Goal: Task Accomplishment & Management: Manage account settings

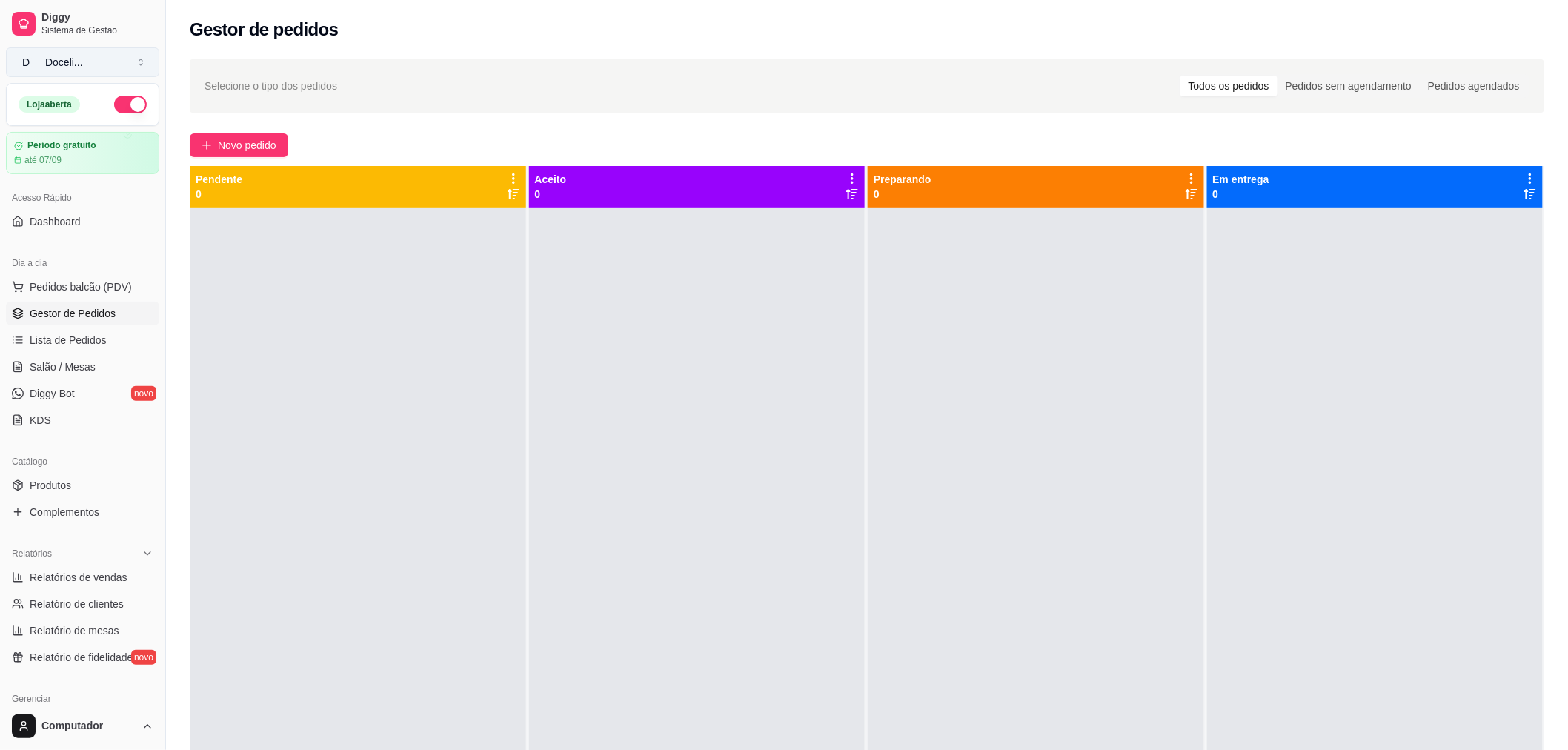
scroll to position [165, 0]
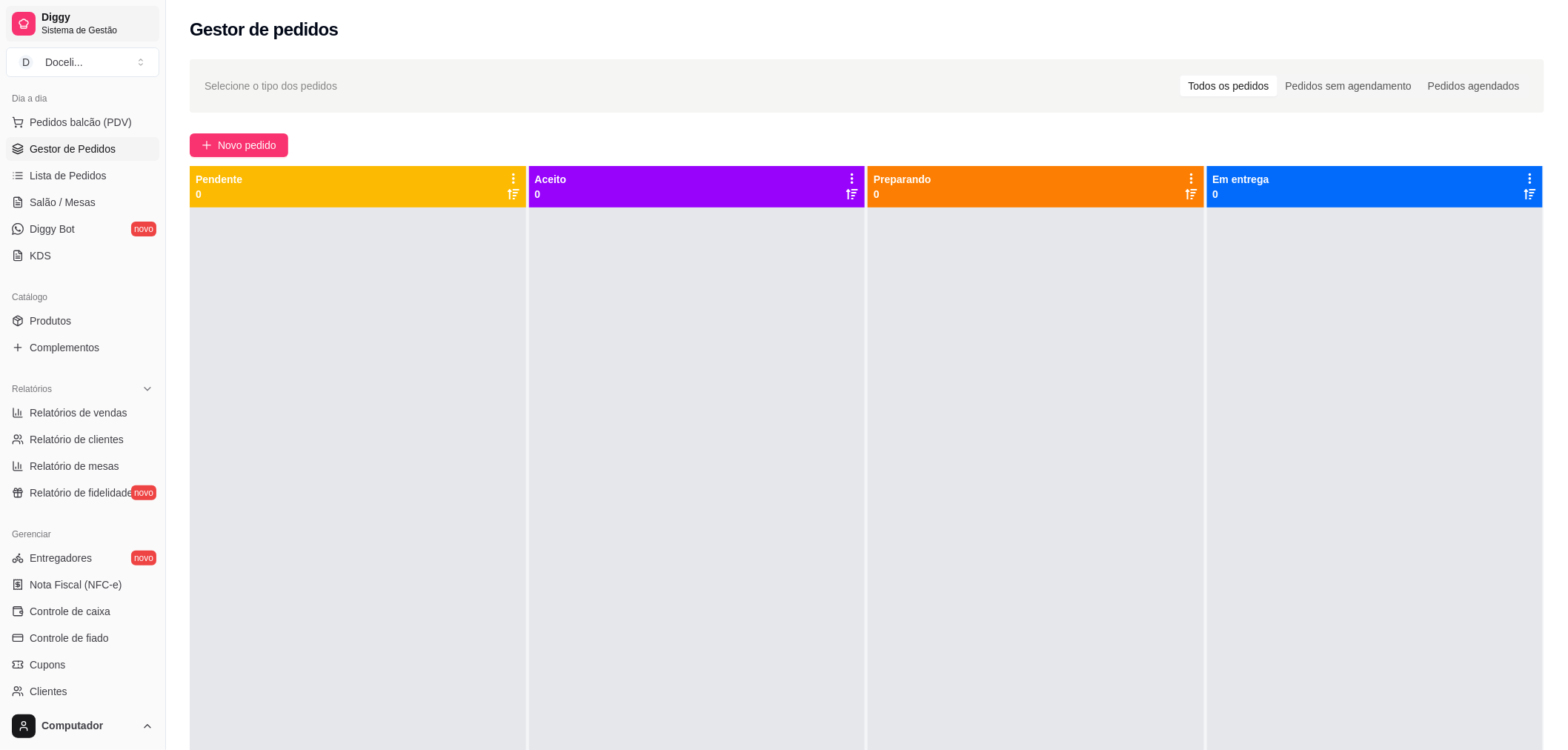
click at [64, 26] on span "Sistema de Gestão" at bounding box center [97, 30] width 112 height 12
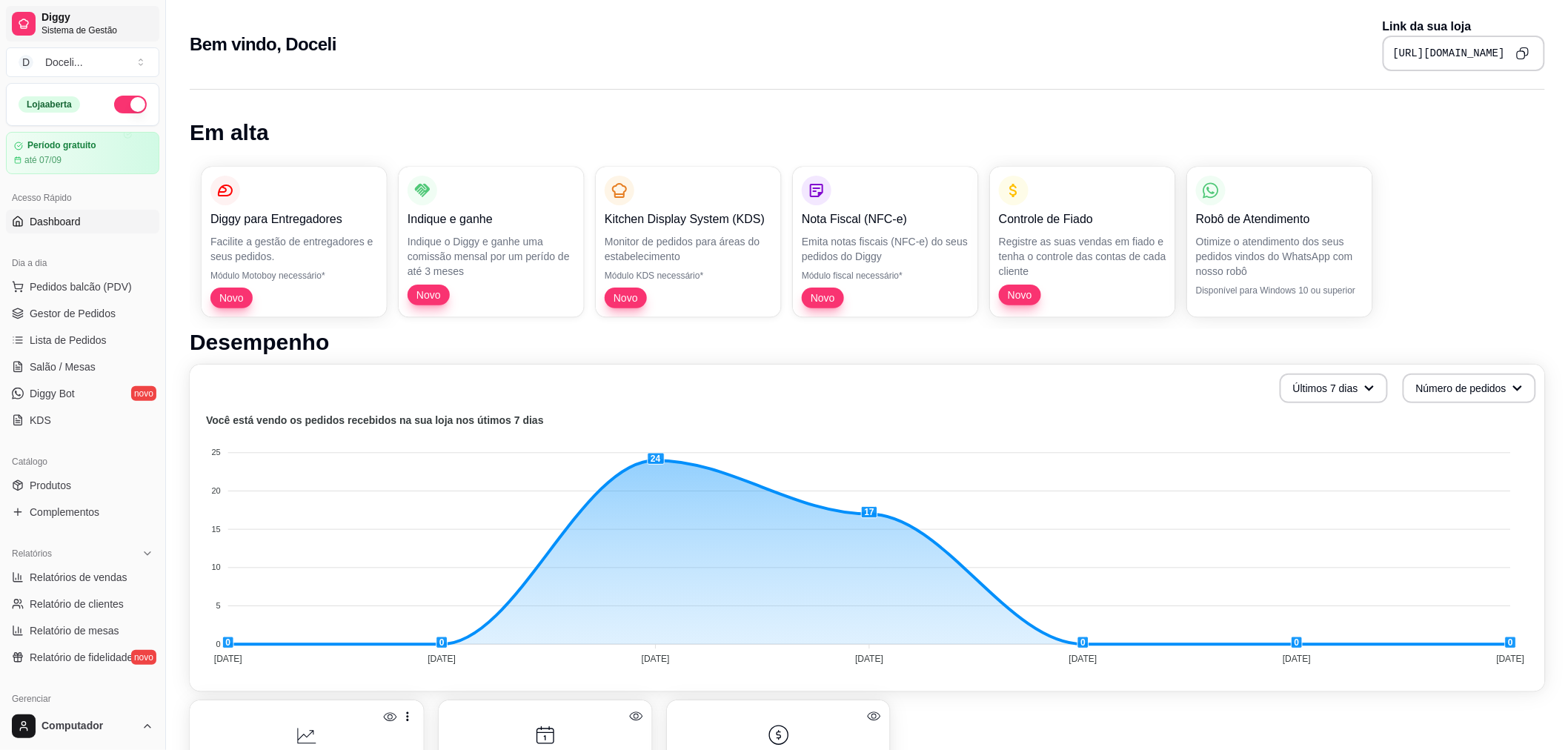
click at [100, 32] on span "Sistema de Gestão" at bounding box center [97, 30] width 112 height 12
click at [47, 280] on span "Pedidos balcão (PDV)" at bounding box center [81, 286] width 102 height 15
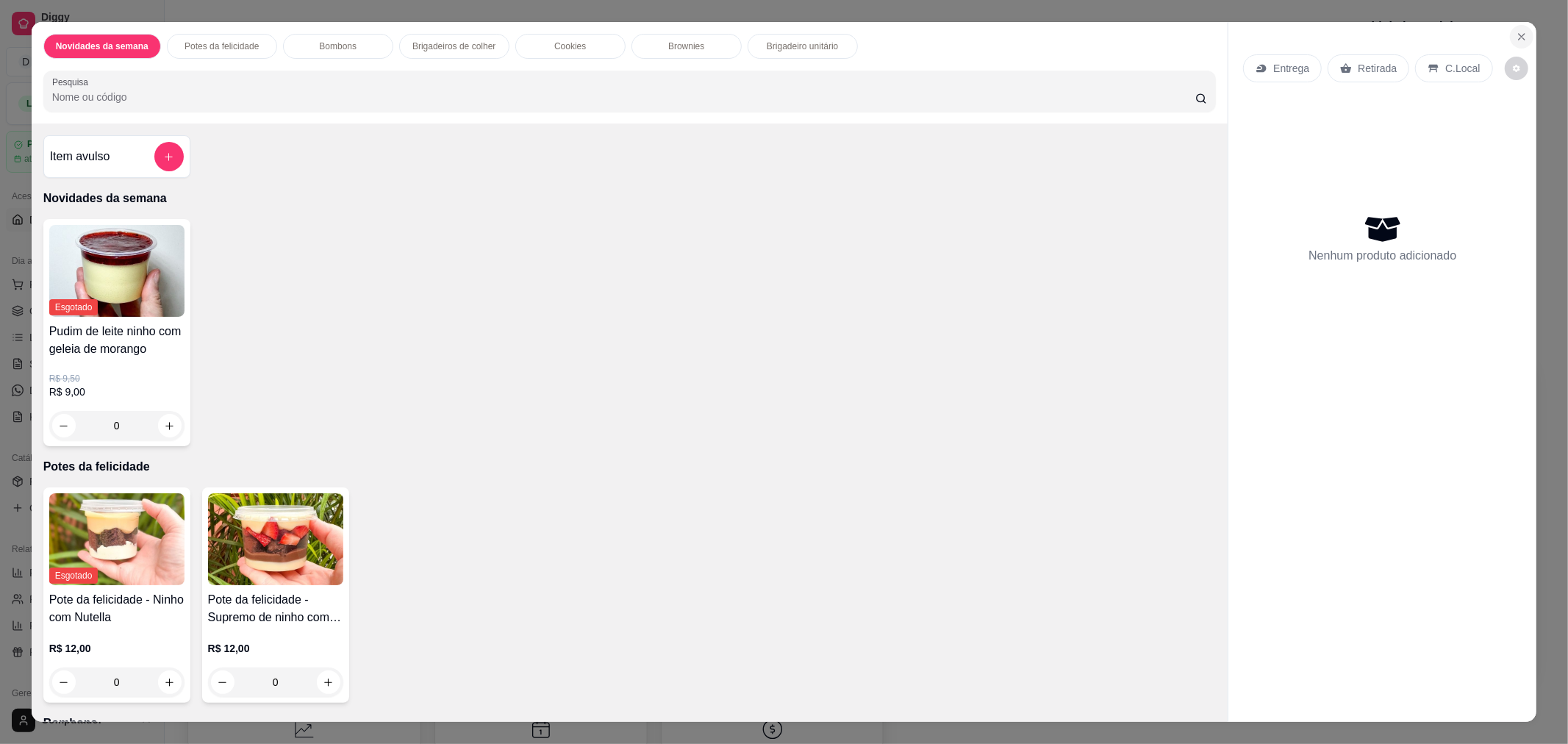
click at [1518, 38] on icon "Close" at bounding box center [1522, 37] width 12 height 12
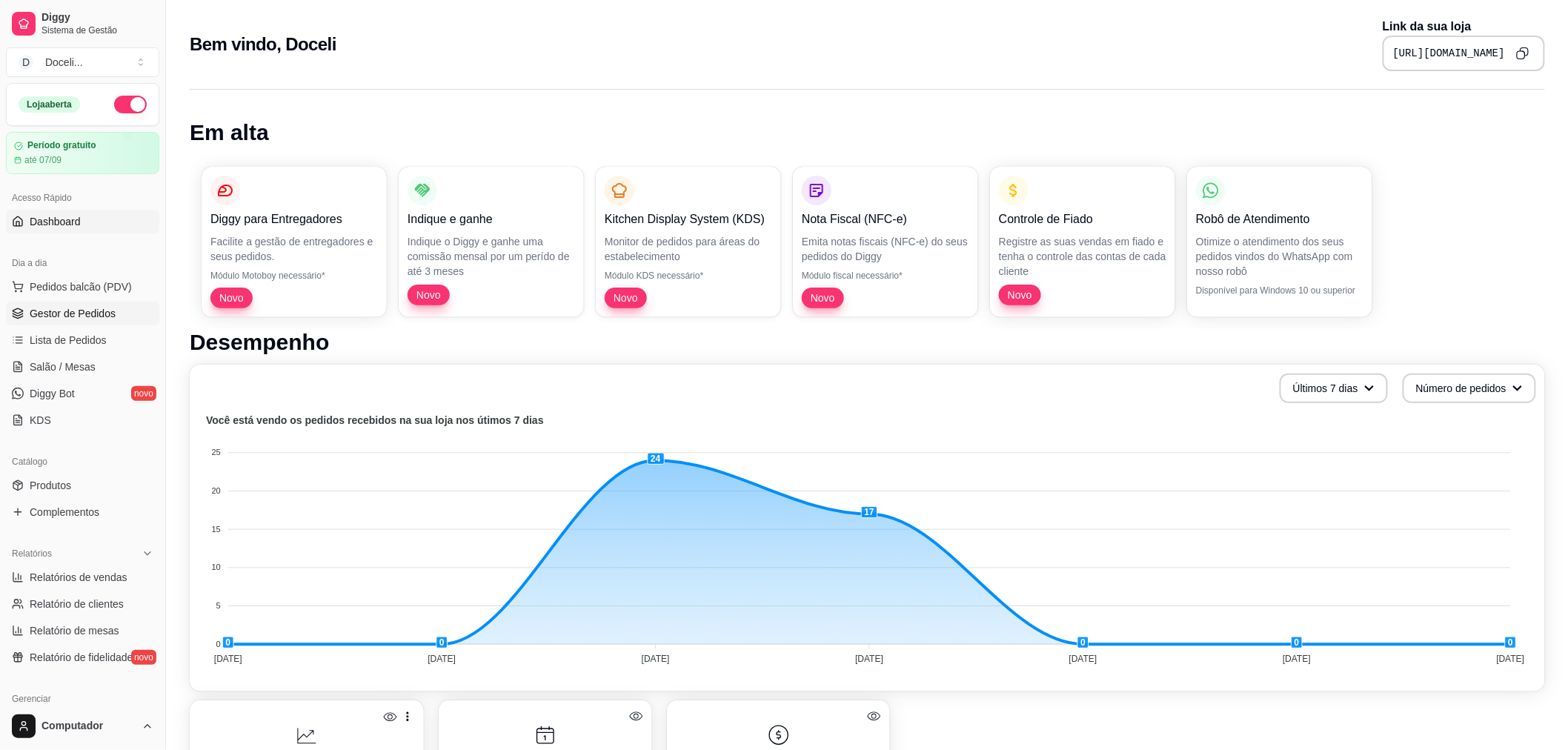
click at [90, 317] on span "Gestor de Pedidos" at bounding box center [73, 313] width 86 height 15
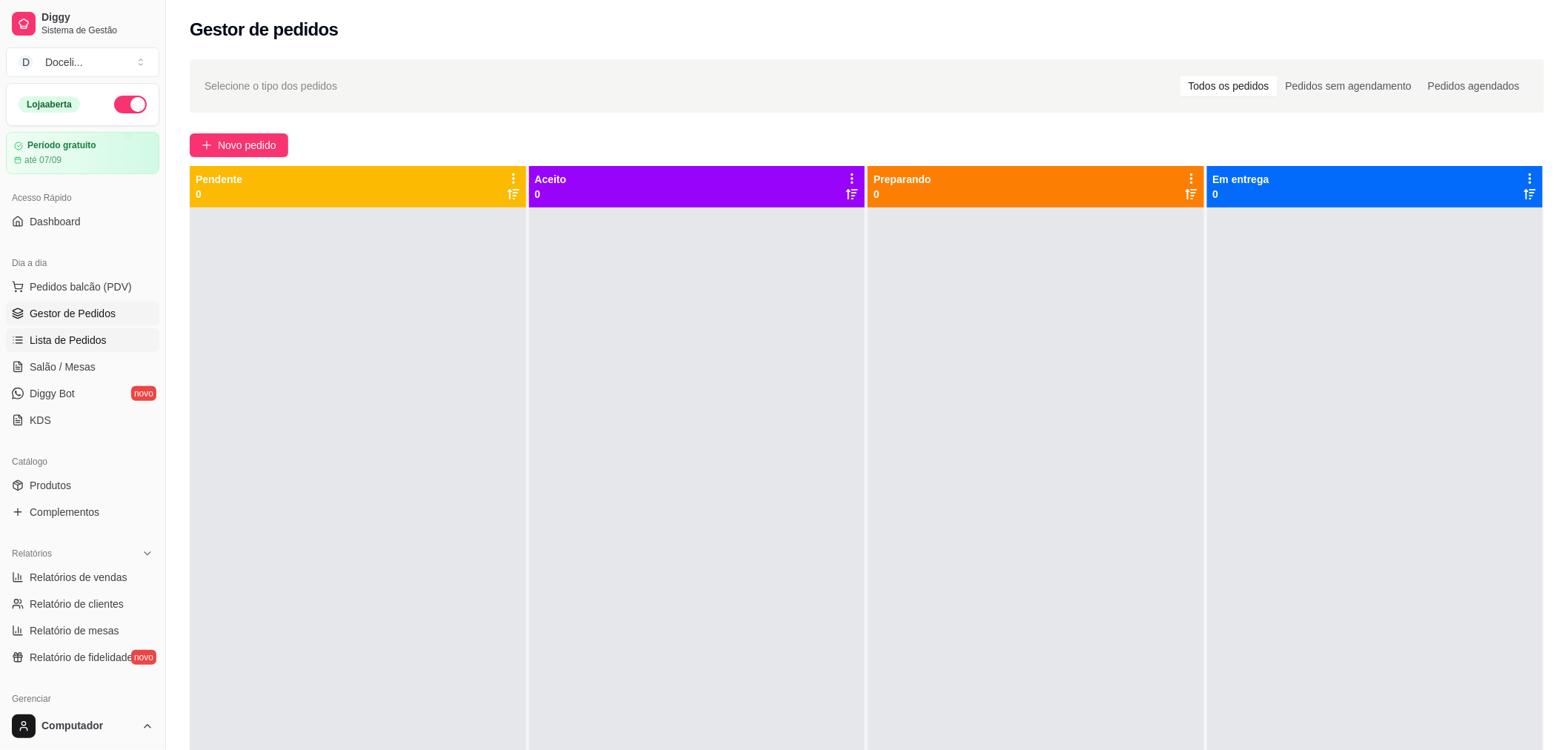
click at [89, 338] on span "Lista de Pedidos" at bounding box center [69, 339] width 77 height 15
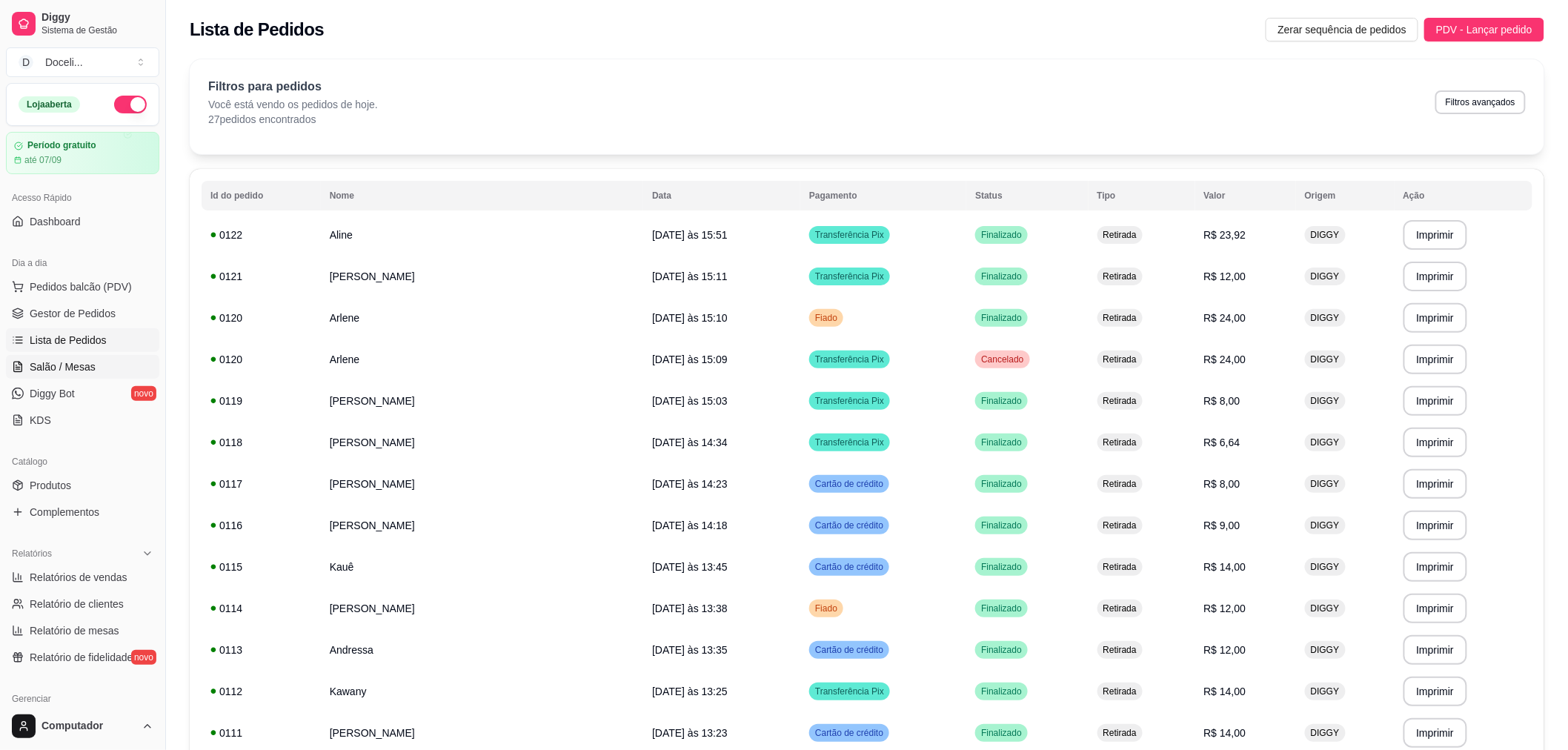
click at [41, 367] on span "Salão / Mesas" at bounding box center [63, 366] width 66 height 15
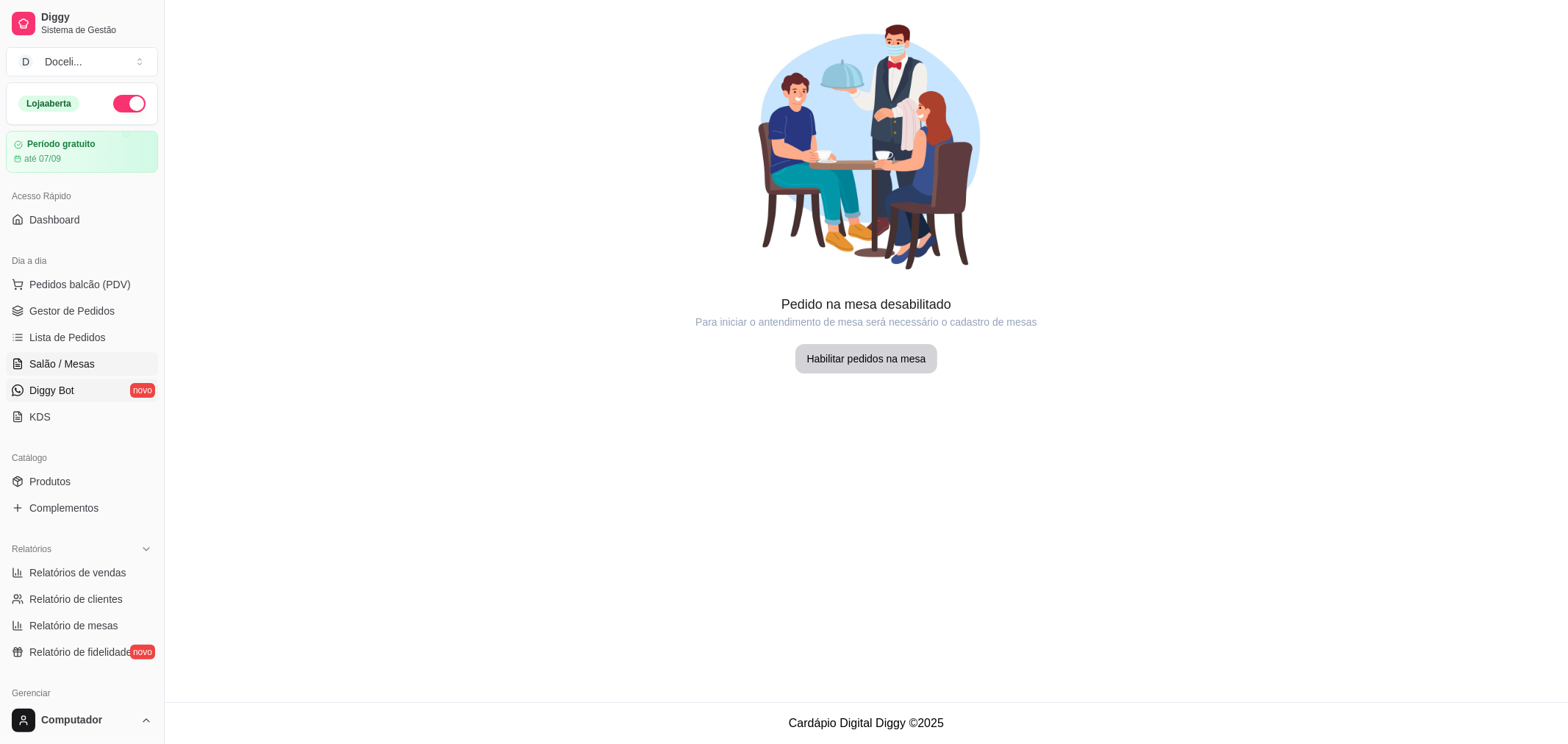
click at [45, 398] on span "Diggy Bot" at bounding box center [52, 389] width 45 height 14
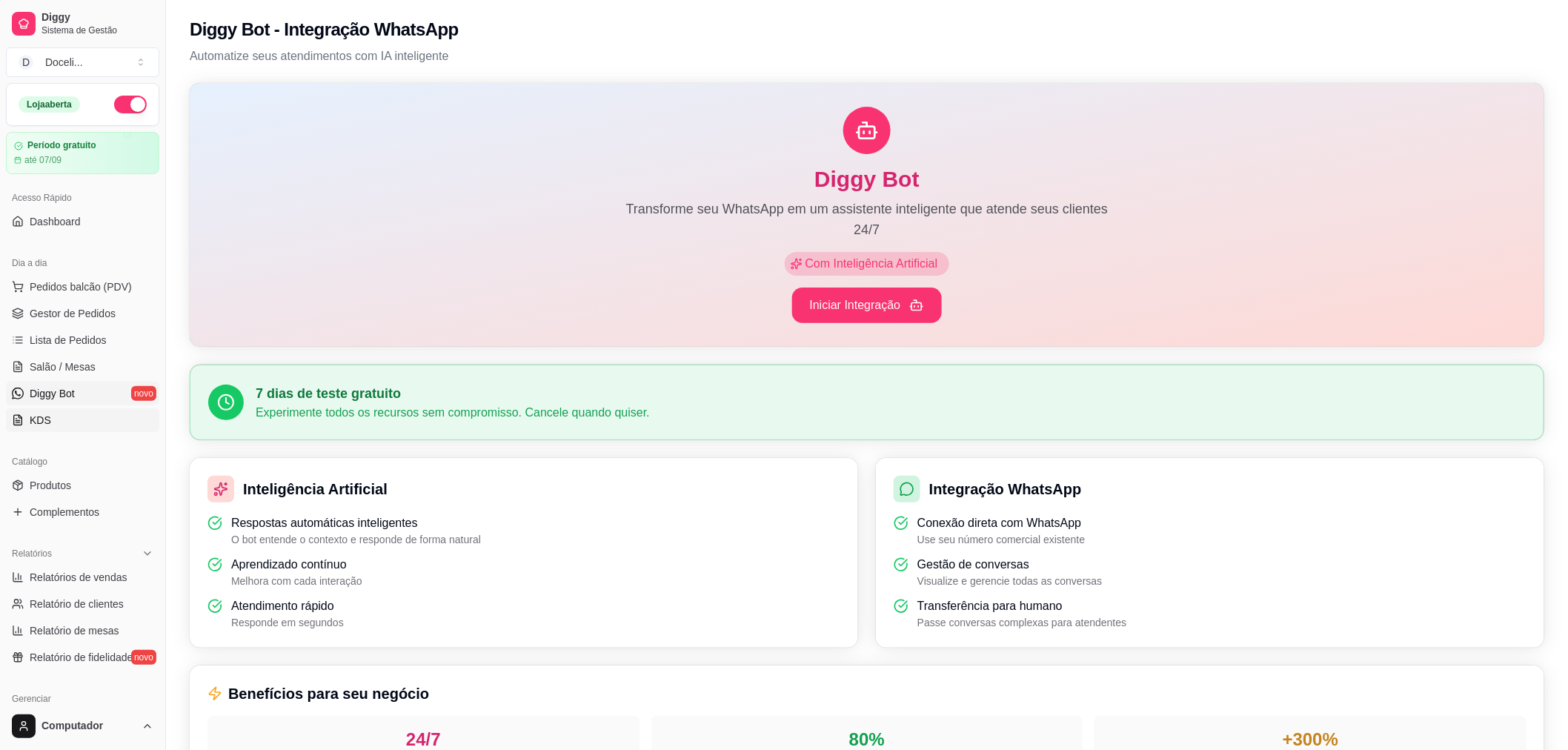
click at [43, 421] on span "KDS" at bounding box center [40, 420] width 21 height 15
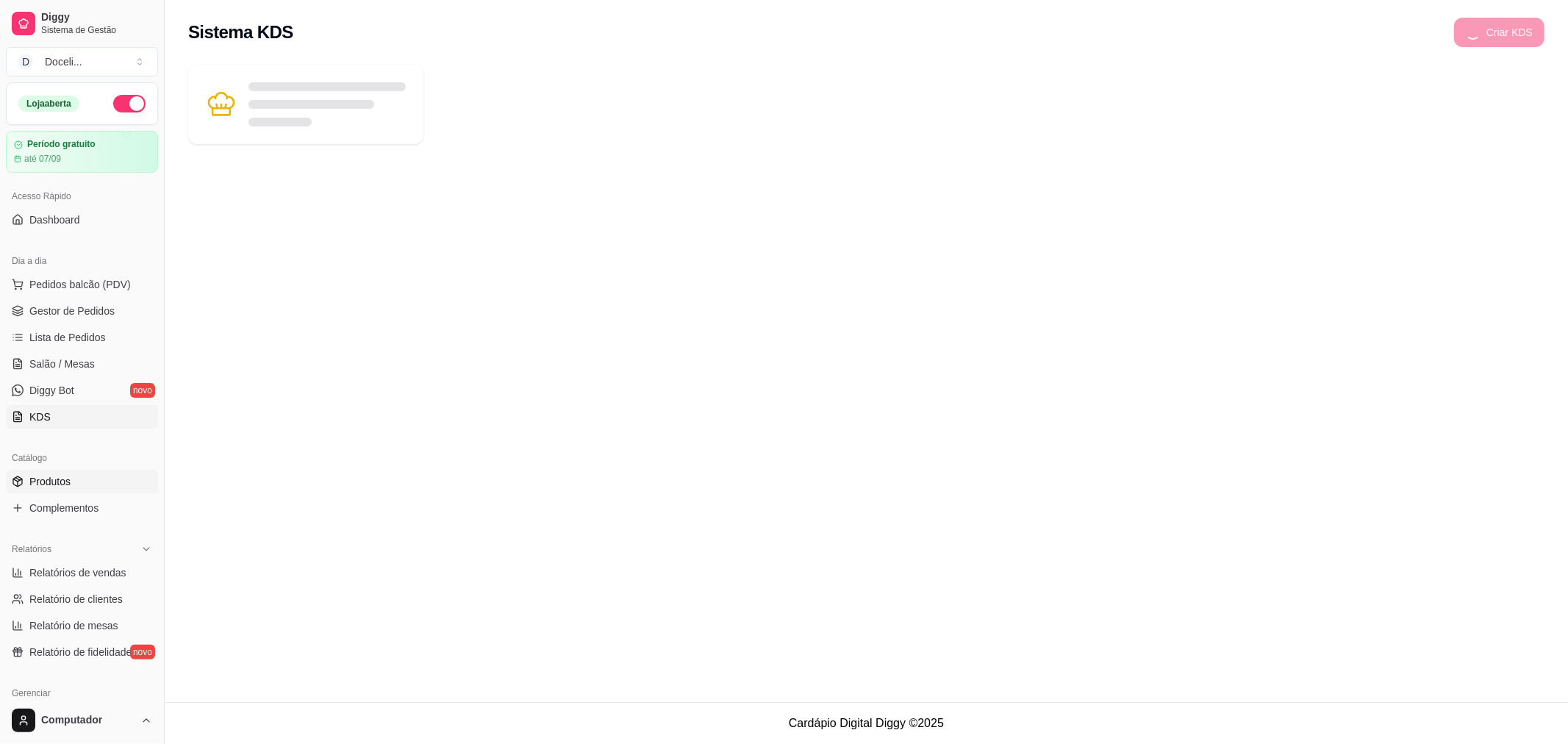
click at [54, 485] on span "Produtos" at bounding box center [50, 481] width 41 height 14
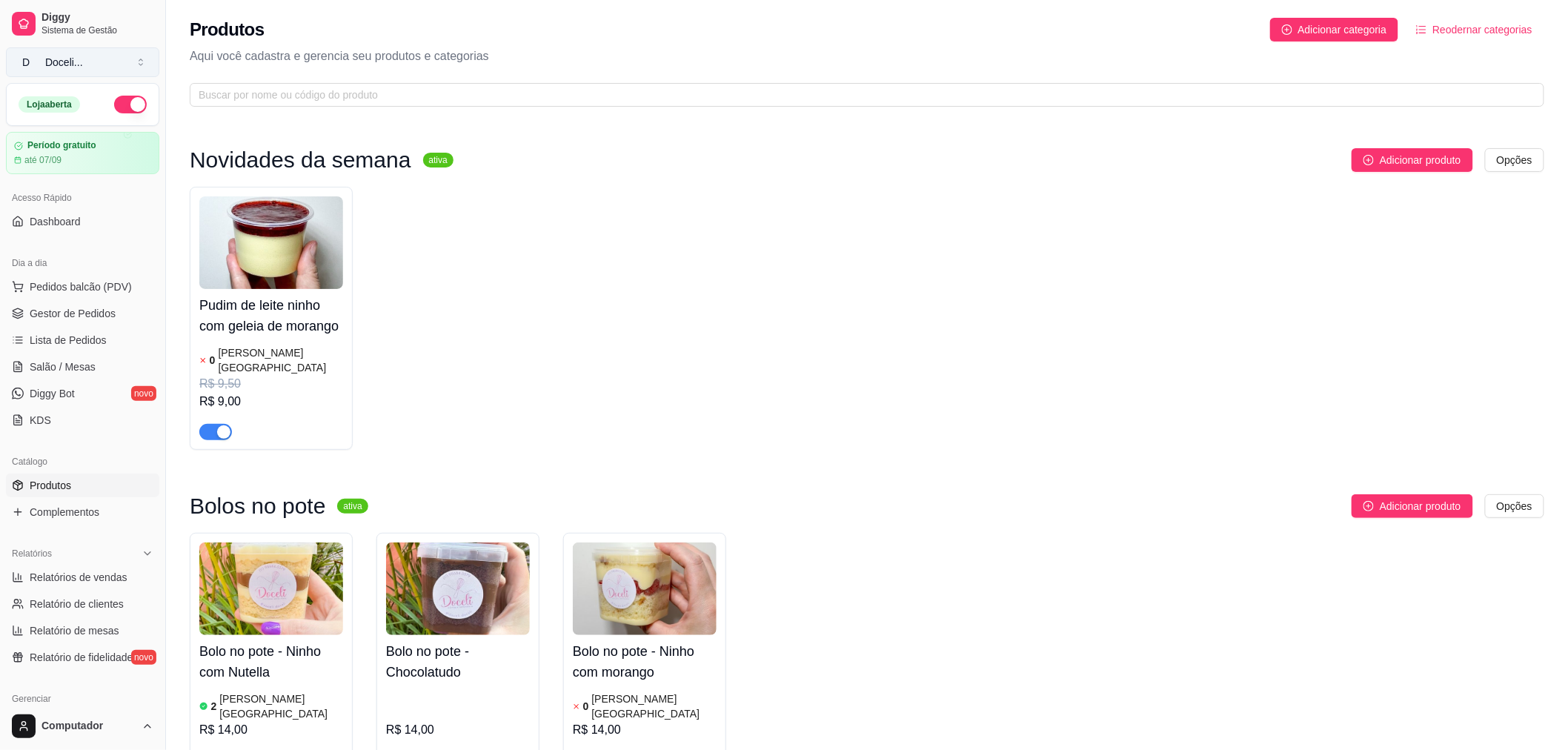
click at [98, 65] on button "D Doceli ..." at bounding box center [82, 62] width 154 height 30
click at [94, 113] on div "Doceli" at bounding box center [64, 116] width 67 height 15
click at [119, 107] on button "button" at bounding box center [131, 104] width 33 height 18
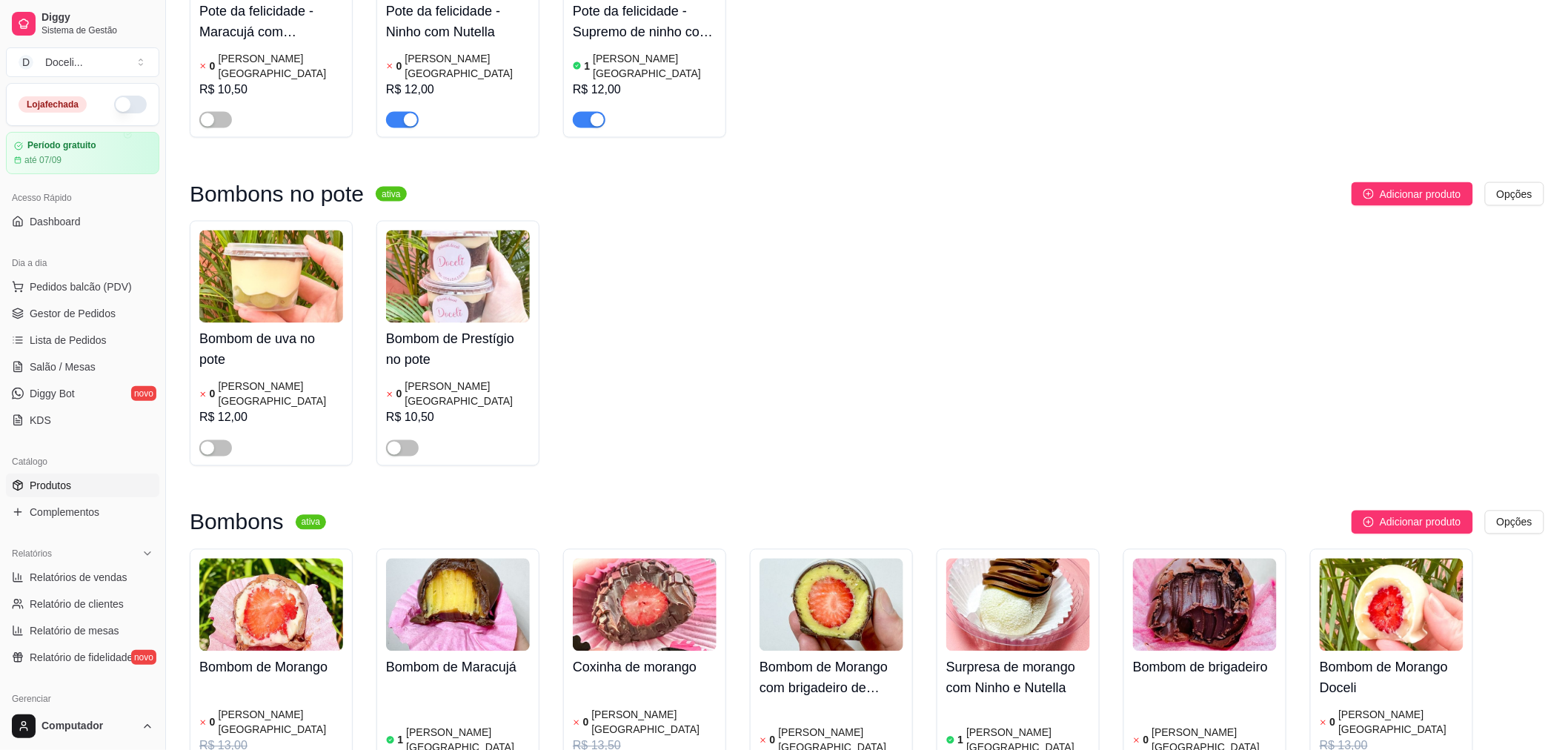
scroll to position [988, 0]
